Goal: Transaction & Acquisition: Purchase product/service

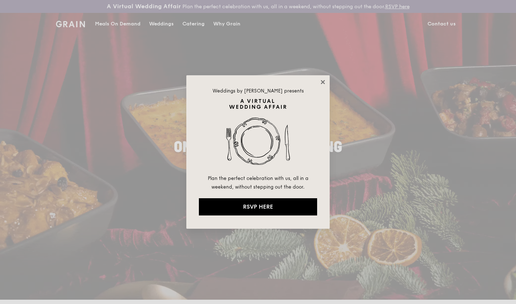
click at [322, 82] on icon at bounding box center [323, 82] width 4 height 4
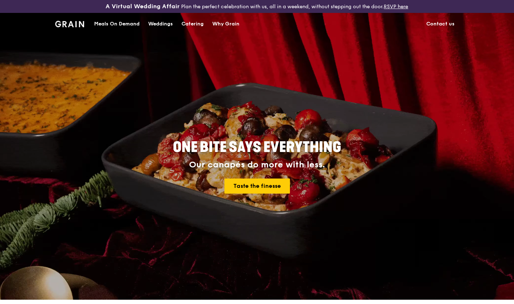
click at [195, 25] on div "Catering" at bounding box center [193, 23] width 22 height 21
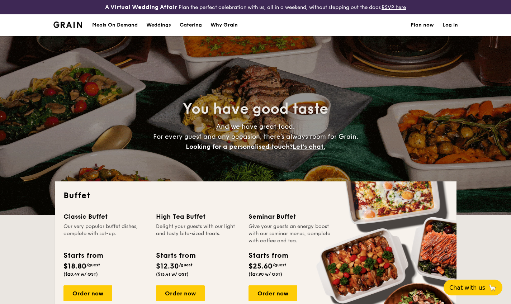
select select
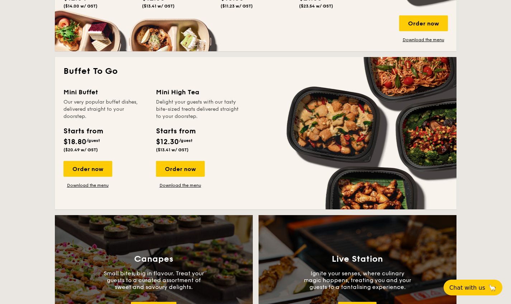
scroll to position [503, 0]
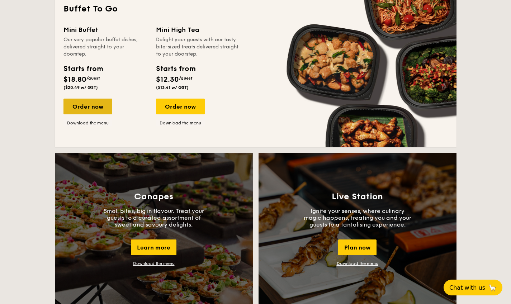
click at [97, 101] on div "Order now" at bounding box center [87, 107] width 49 height 16
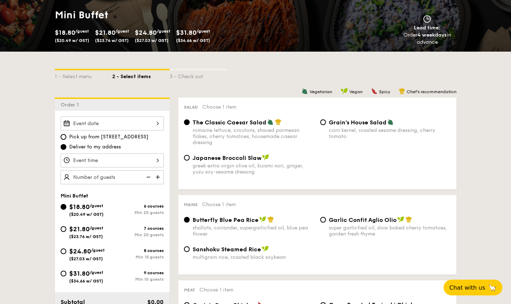
scroll to position [130, 0]
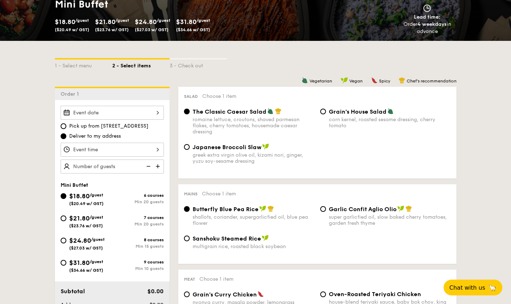
click at [149, 165] on img at bounding box center [147, 166] width 11 height 14
type input "20 guests"
click at [149, 165] on img at bounding box center [147, 166] width 11 height 14
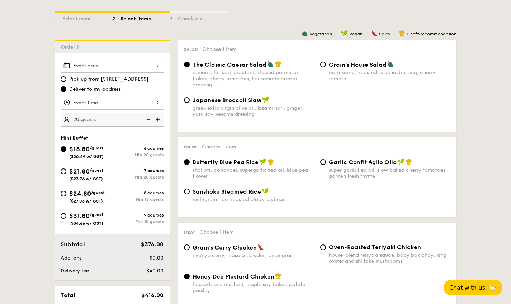
scroll to position [119, 0]
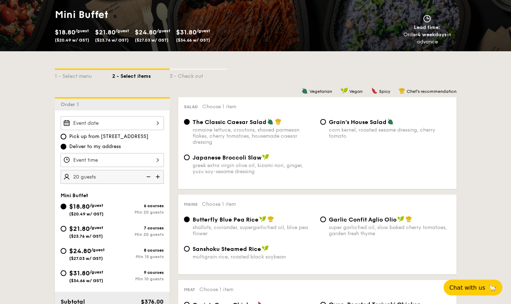
click at [194, 159] on span "Japanese Broccoli Slaw" at bounding box center [226, 157] width 69 height 7
click at [190, 159] on input "Japanese Broccoli Slaw greek extra virgin olive oil, kizami [PERSON_NAME], yuzu…" at bounding box center [187, 157] width 6 height 6
radio input "true"
click at [323, 119] on input "Grain's House Salad corn kernel, roasted sesame dressing, cherry tomato" at bounding box center [323, 122] width 6 height 6
radio input "true"
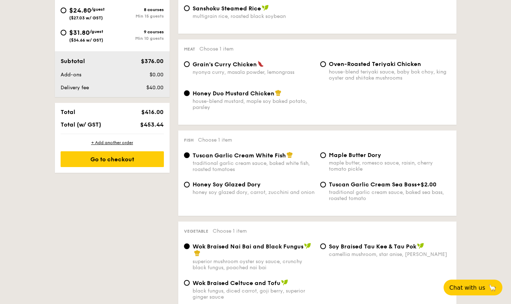
scroll to position [372, 0]
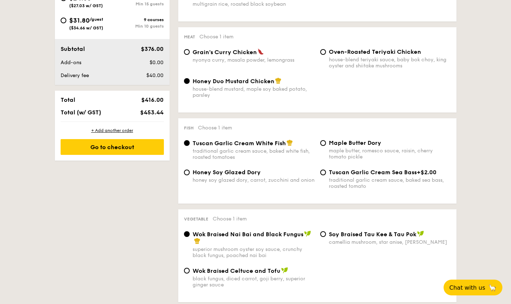
click at [249, 145] on span "Tuscan Garlic Cream White Fish" at bounding box center [238, 143] width 93 height 7
click at [190, 145] on input "Tuscan Garlic Cream White Fish traditional garlic cream sauce, baked white fish…" at bounding box center [187, 143] width 6 height 6
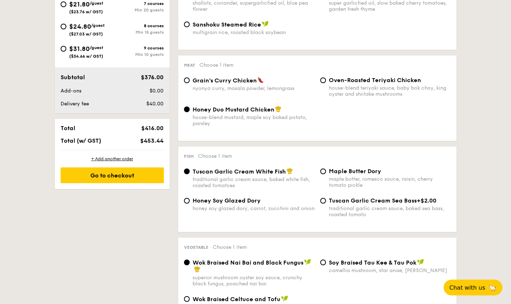
scroll to position [201, 0]
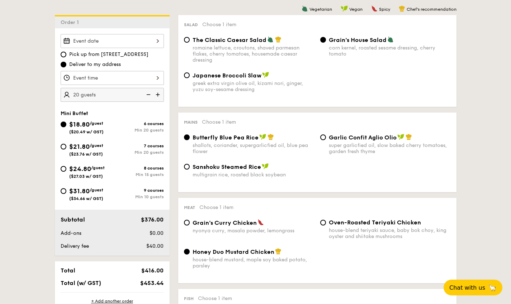
click at [237, 47] on div "romaine lettuce, croutons, shaved parmesan flakes, cherry tomatoes, housemade c…" at bounding box center [253, 54] width 122 height 18
click at [190, 43] on input "The Classic Caesar Salad romaine lettuce, croutons, shaved parmesan flakes, che…" at bounding box center [187, 40] width 6 height 6
radio input "true"
click at [341, 140] on span "Garlic Confit Aglio Olio" at bounding box center [363, 137] width 68 height 7
click at [326, 140] on input "Garlic Confit Aglio Olio super garlicfied oil, slow baked cherry tomatoes, gard…" at bounding box center [323, 137] width 6 height 6
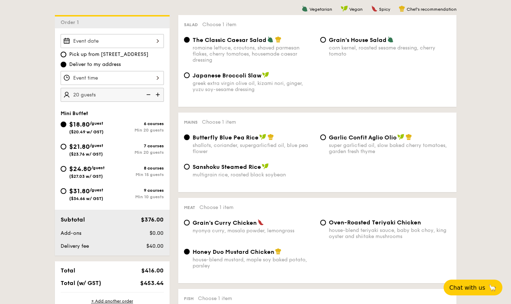
radio input "true"
click at [250, 140] on span "Butterfly Blue Pea Rice" at bounding box center [225, 137] width 66 height 7
click at [190, 140] on input "Butterfly Blue Pea Rice shallots, coriander, supergarlicfied oil, blue pea flow…" at bounding box center [187, 137] width 6 height 6
radio input "true"
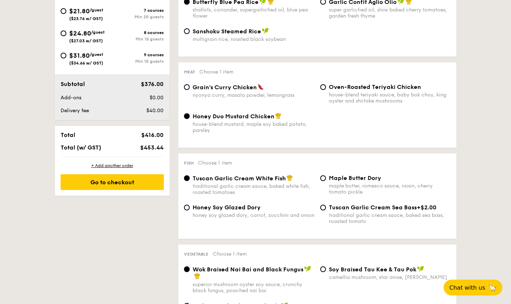
scroll to position [358, 0]
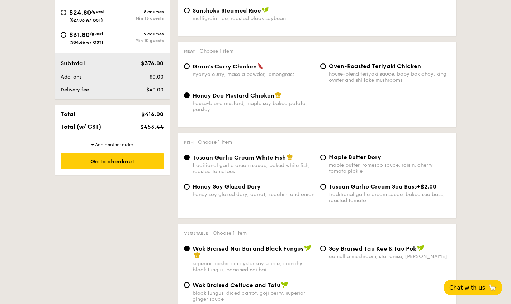
click at [243, 159] on span "Tuscan Garlic Cream White Fish" at bounding box center [238, 157] width 93 height 7
click at [190, 159] on input "Tuscan Garlic Cream White Fish traditional garlic cream sauce, baked white fish…" at bounding box center [187, 157] width 6 height 6
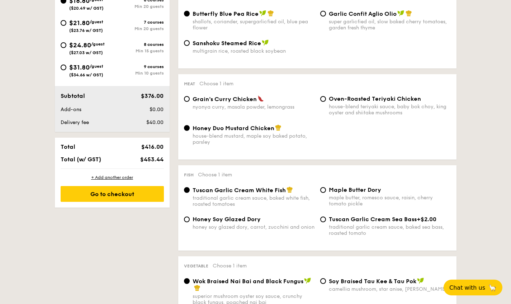
scroll to position [311, 0]
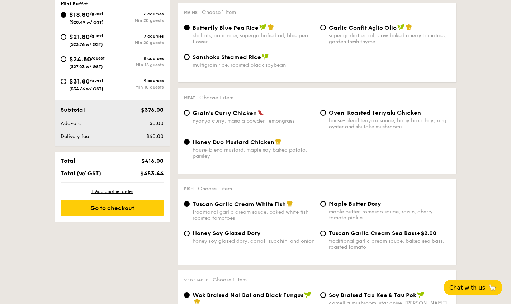
click at [81, 36] on span "$21.80" at bounding box center [79, 37] width 20 height 8
click at [66, 36] on input "$21.80 /guest ($23.76 w/ GST) 7 courses Min 20 guests" at bounding box center [64, 37] width 6 height 6
radio input "true"
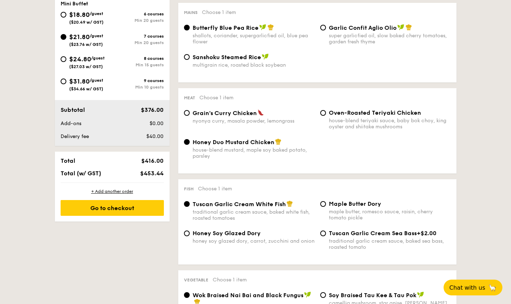
radio input "false"
radio input "true"
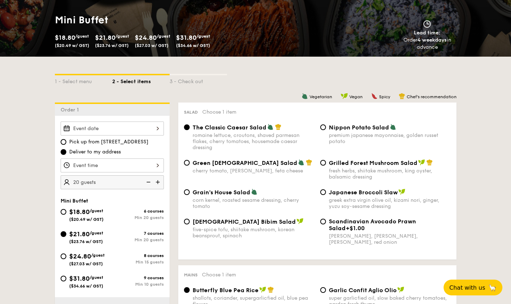
scroll to position [0, 0]
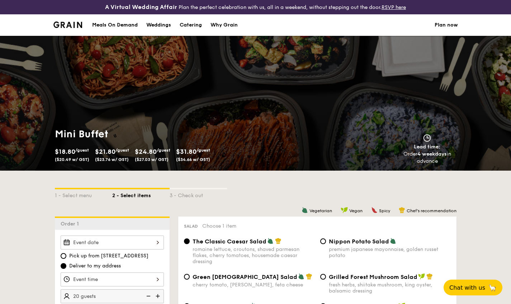
click at [123, 26] on div "Meals On Demand" at bounding box center [115, 24] width 46 height 21
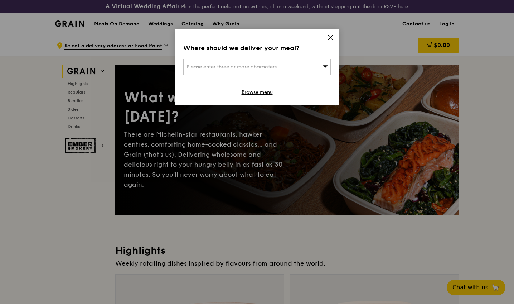
click at [332, 36] on icon at bounding box center [331, 37] width 4 height 4
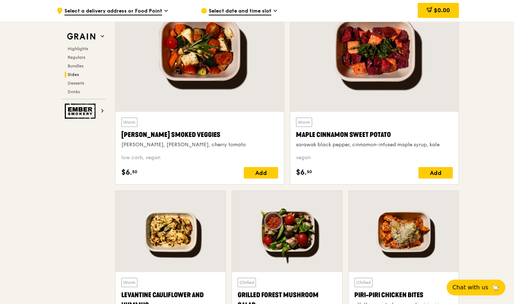
scroll to position [1473, 0]
